Goal: Transaction & Acquisition: Purchase product/service

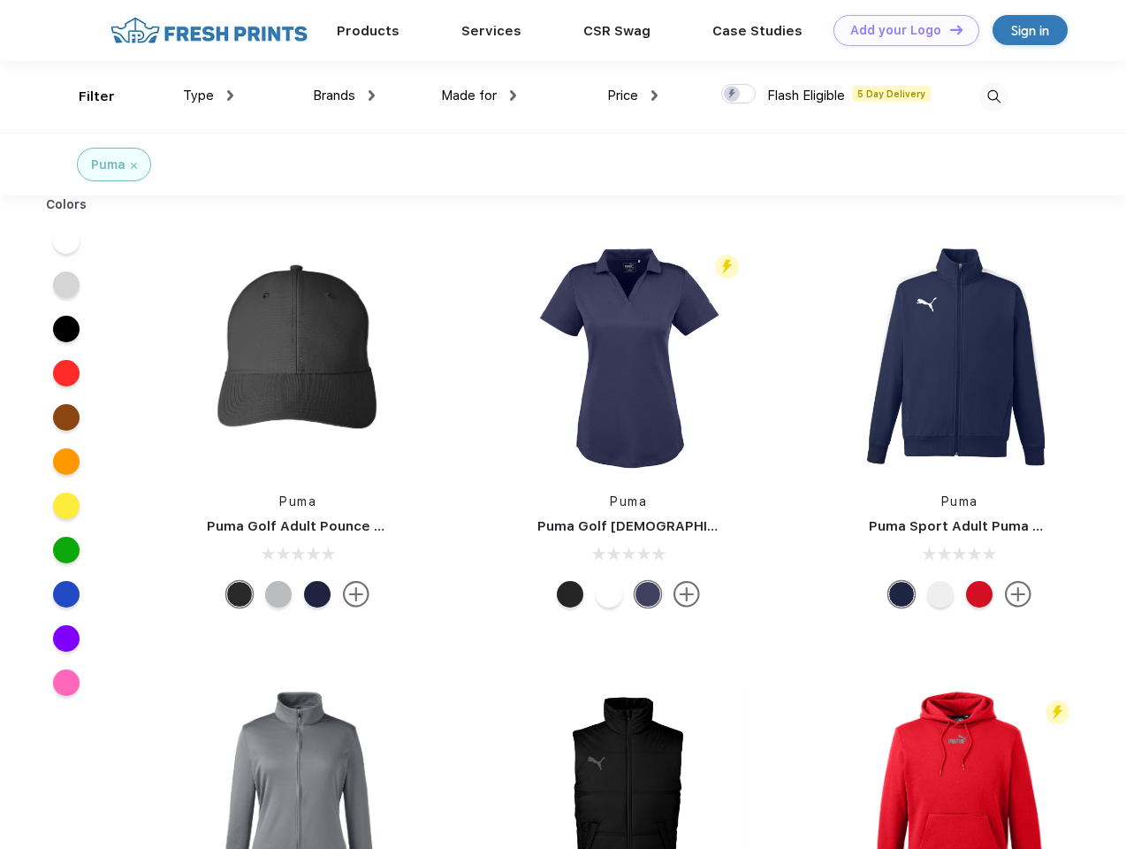
scroll to position [1, 0]
click at [900, 30] on link "Add your Logo Design Tool" at bounding box center [907, 30] width 146 height 31
click at [0, 0] on div "Design Tool" at bounding box center [0, 0] width 0 height 0
click at [949, 29] on link "Add your Logo Design Tool" at bounding box center [907, 30] width 146 height 31
click at [85, 96] on div "Filter" at bounding box center [97, 97] width 36 height 20
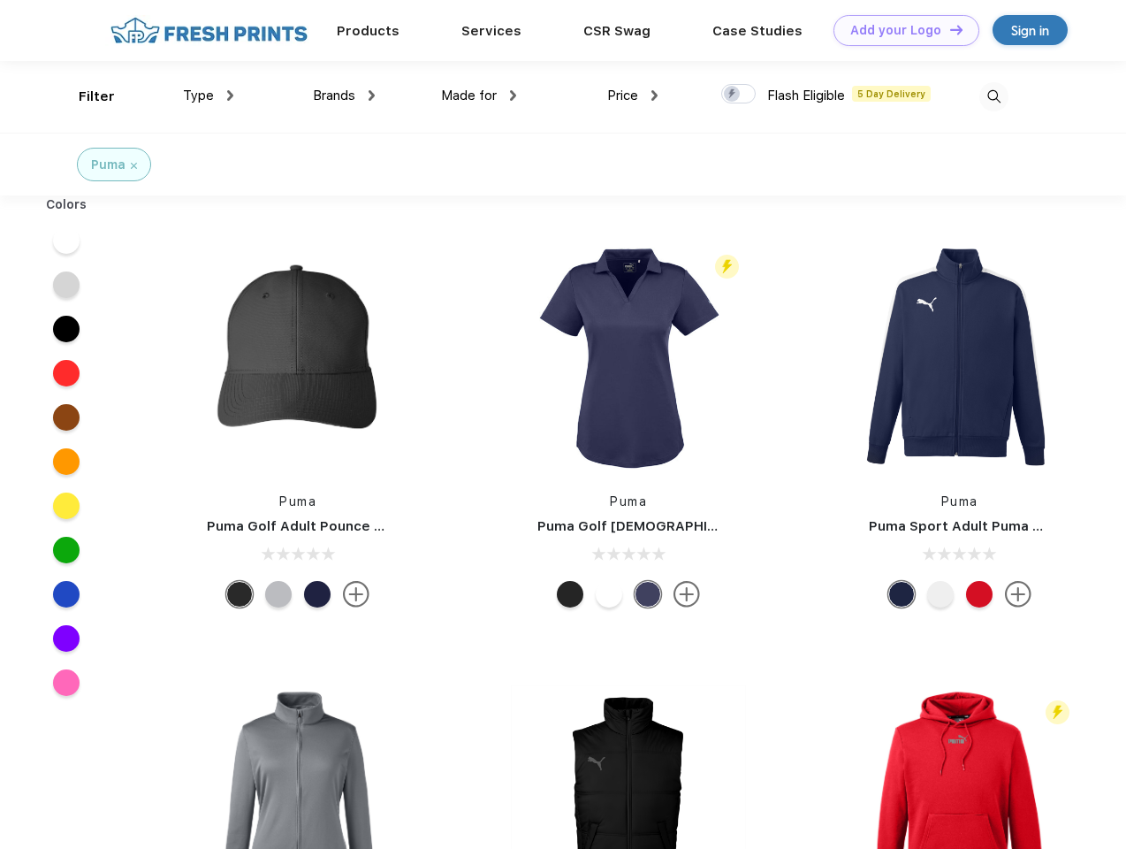
click at [209, 95] on span "Type" at bounding box center [198, 96] width 31 height 16
click at [344, 95] on span "Brands" at bounding box center [334, 96] width 42 height 16
click at [479, 95] on span "Made for" at bounding box center [469, 96] width 56 height 16
click at [633, 95] on span "Price" at bounding box center [622, 96] width 31 height 16
click at [739, 95] on div at bounding box center [738, 93] width 34 height 19
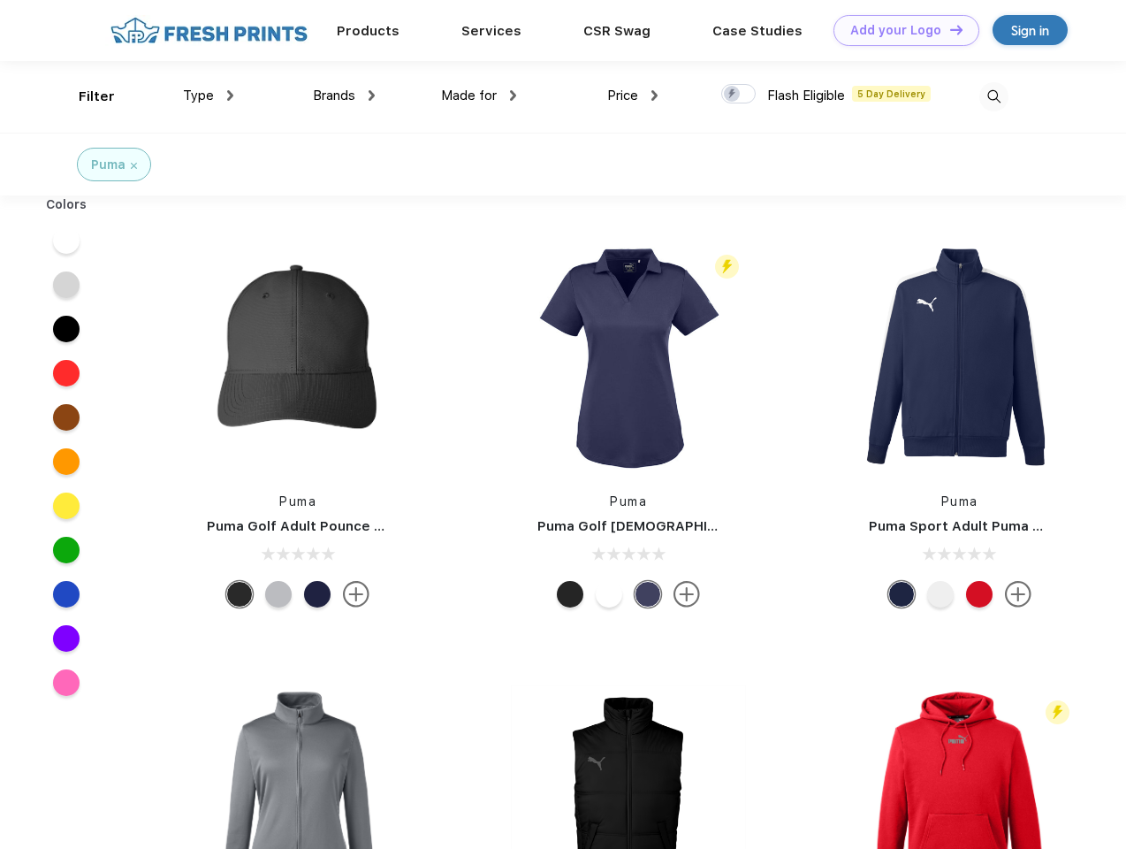
click at [733, 95] on input "checkbox" at bounding box center [726, 88] width 11 height 11
click at [994, 96] on img at bounding box center [994, 96] width 29 height 29
